Goal: Task Accomplishment & Management: Complete application form

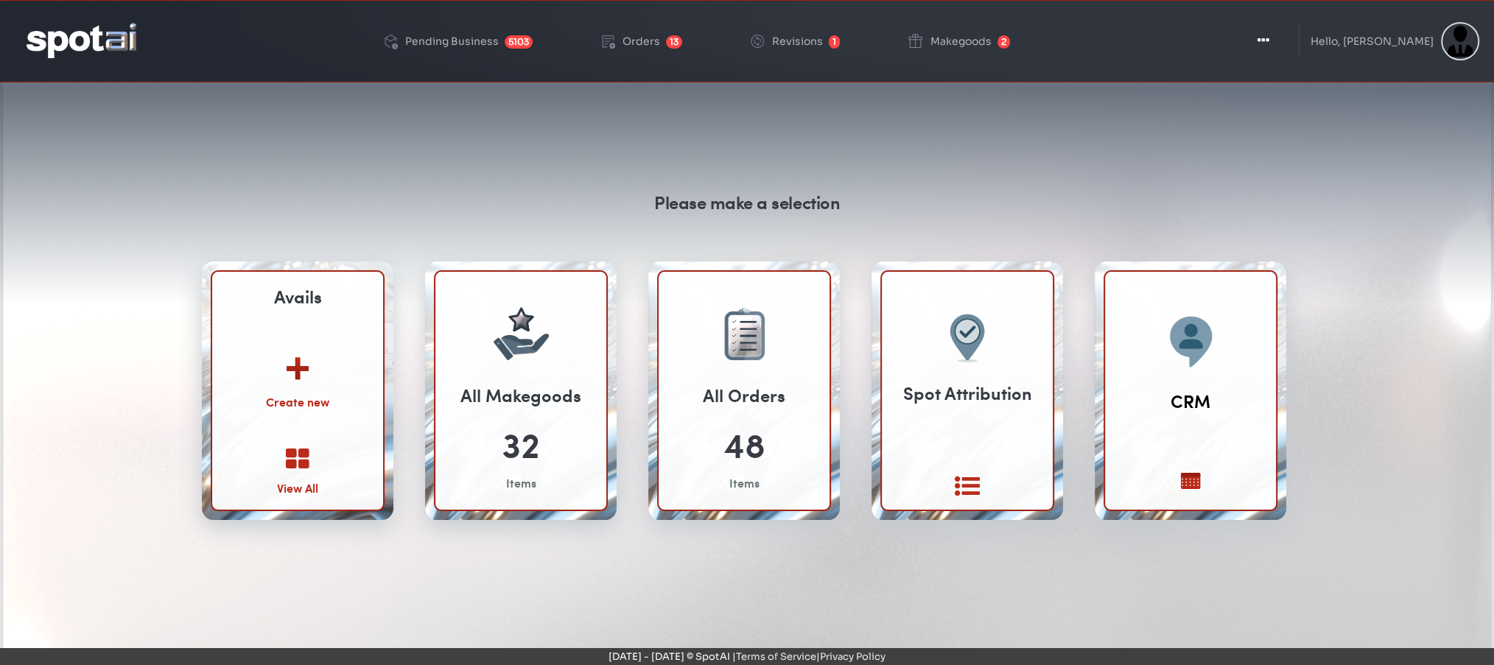
click at [292, 379] on img at bounding box center [298, 362] width 80 height 57
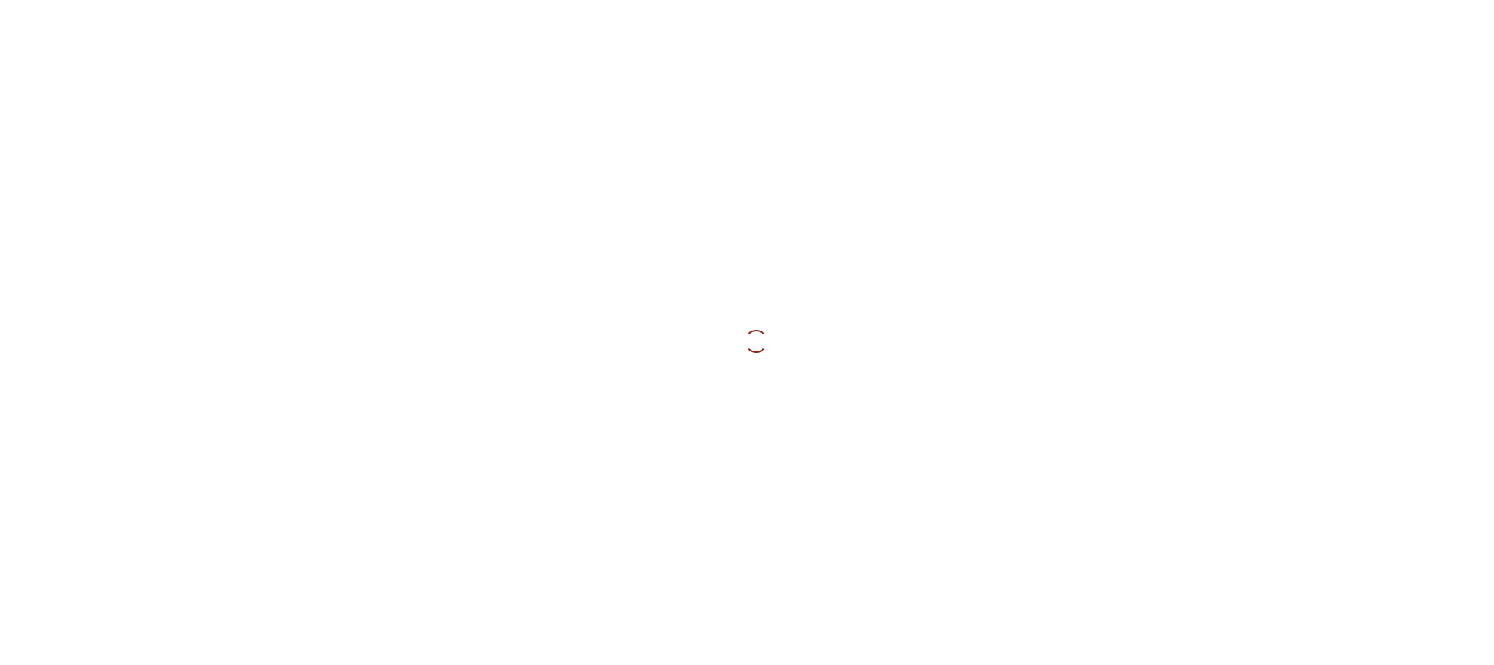
select select
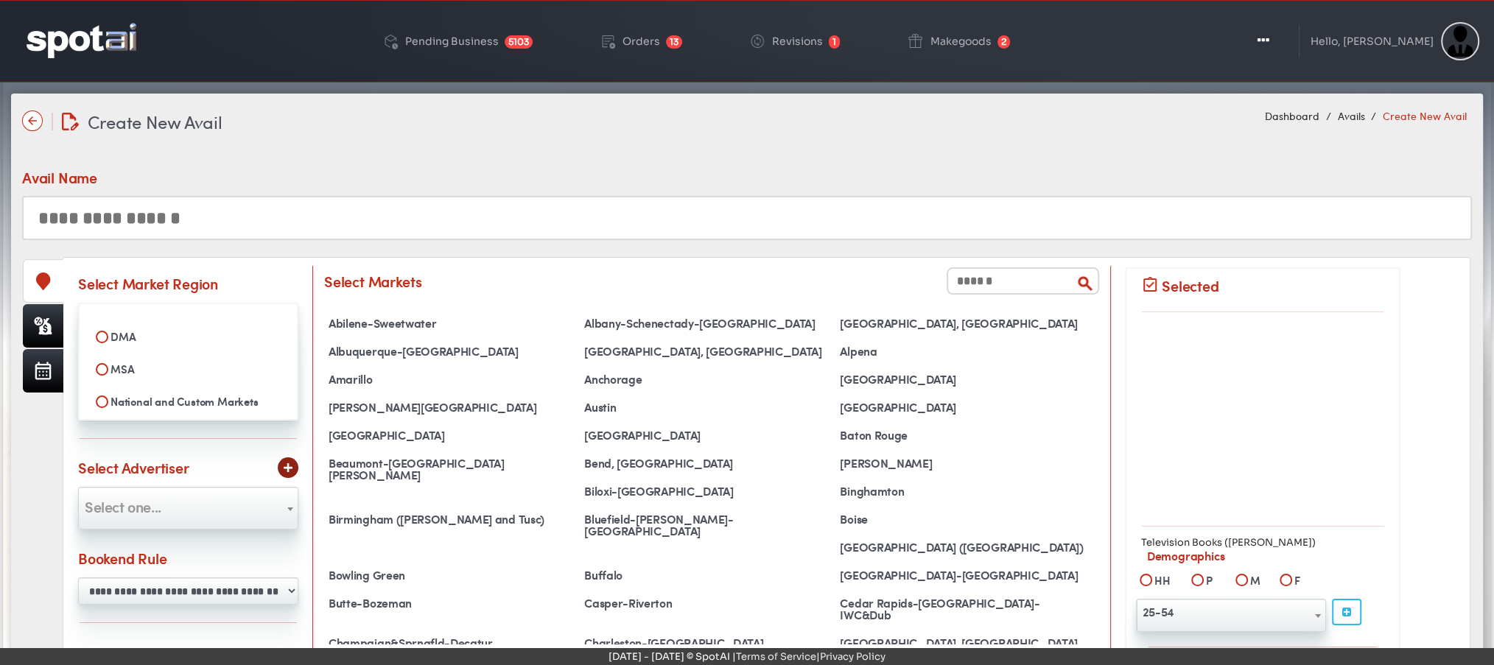
click at [362, 211] on input "text" at bounding box center [747, 218] width 1450 height 44
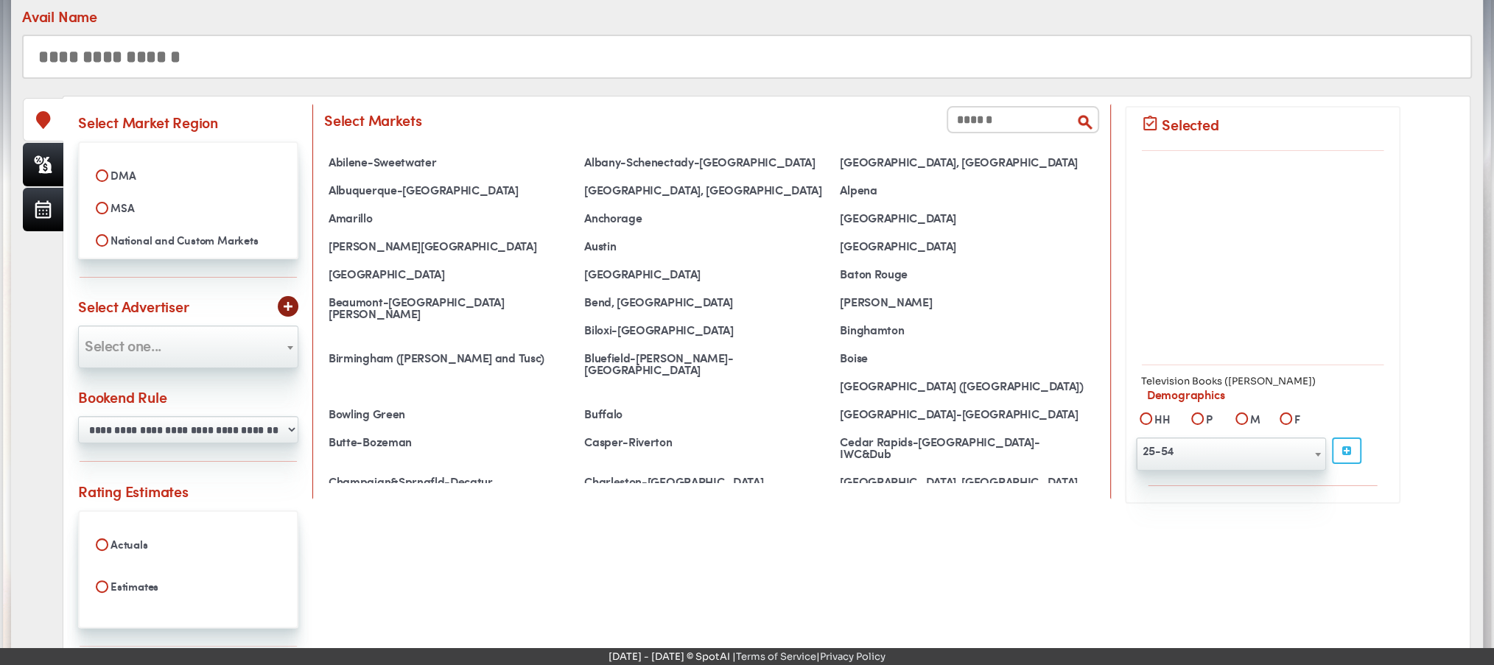
scroll to position [163, 0]
click at [184, 57] on input "text" at bounding box center [747, 55] width 1450 height 44
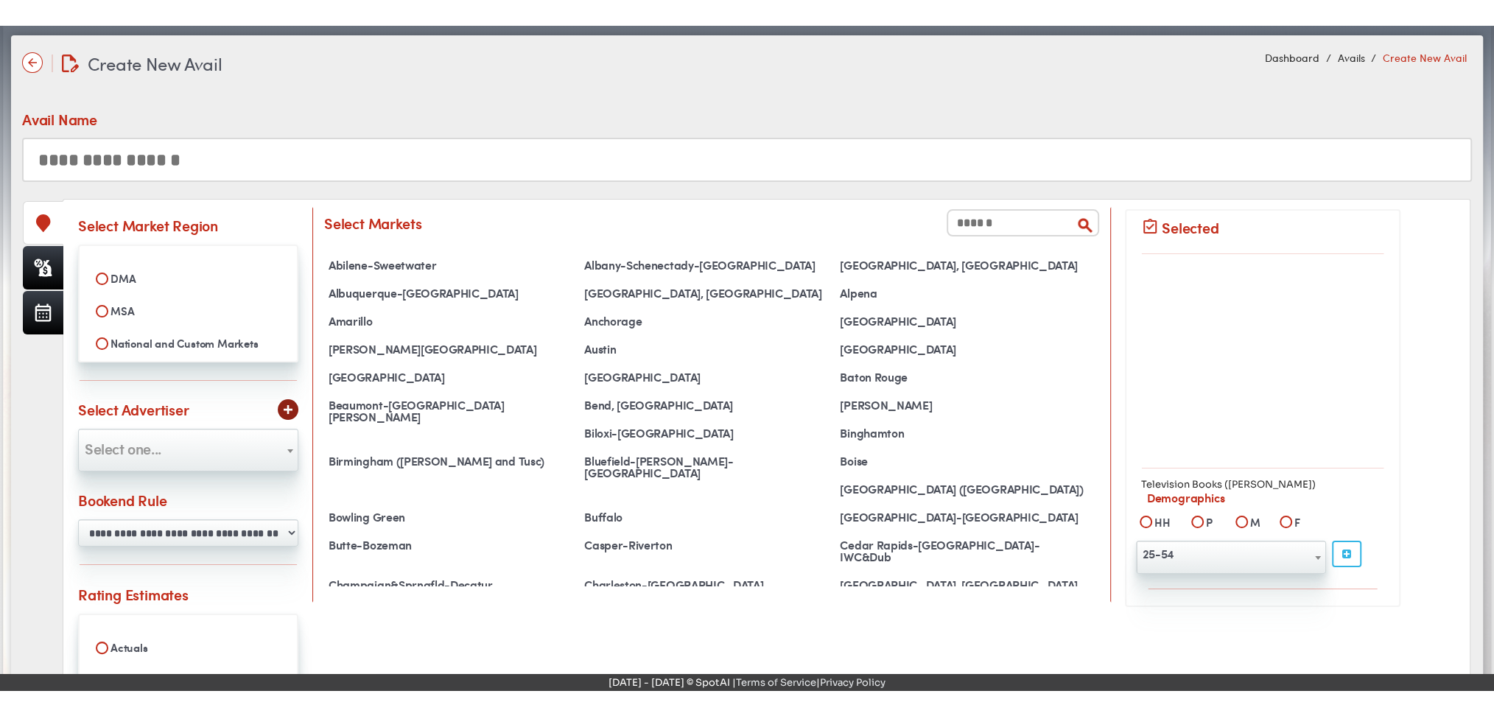
scroll to position [90, 0]
